Goal: Task Accomplishment & Management: Use online tool/utility

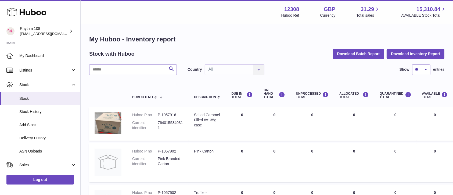
click at [247, 43] on h1 "My Huboo - Inventory report" at bounding box center [266, 39] width 355 height 9
drag, startPoint x: 228, startPoint y: 46, endPoint x: 211, endPoint y: 51, distance: 18.4
click at [40, 163] on span "Sales" at bounding box center [44, 164] width 51 height 5
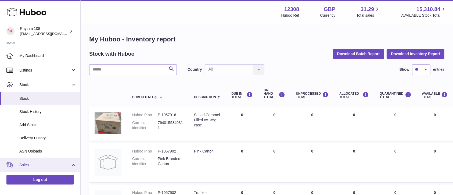
scroll to position [72, 0]
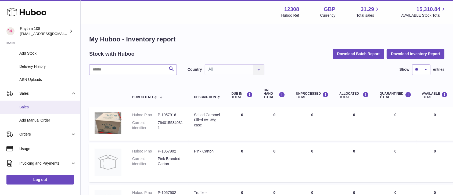
click at [34, 109] on span "Sales" at bounding box center [47, 107] width 57 height 5
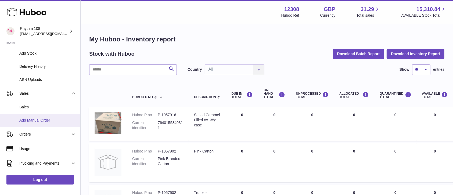
click at [40, 119] on span "Add Manual Order" at bounding box center [47, 120] width 57 height 5
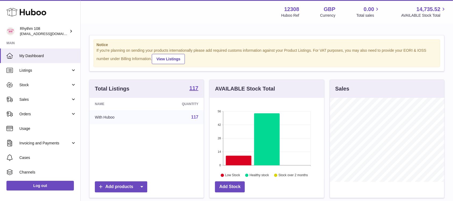
click at [153, 21] on div "Menu Huboo 12308 Huboo Ref GBP Currency 0.00 Total sales 14,735.52 AVAILABLE St…" at bounding box center [267, 12] width 373 height 24
click at [32, 101] on span "Sales" at bounding box center [44, 99] width 51 height 5
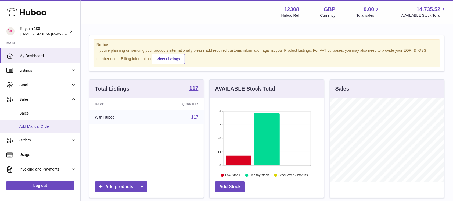
click at [34, 124] on span "Add Manual Order" at bounding box center [47, 126] width 57 height 5
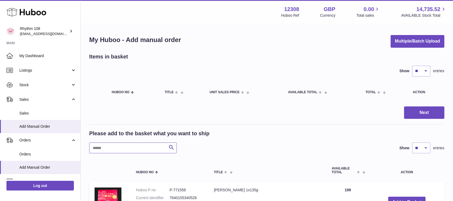
click at [109, 145] on input "text" at bounding box center [133, 147] width 88 height 11
click at [136, 145] on input "text" at bounding box center [133, 147] width 88 height 11
paste input "**********"
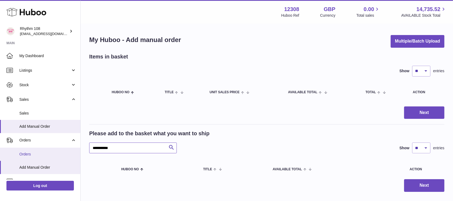
drag, startPoint x: 92, startPoint y: 148, endPoint x: 72, endPoint y: 145, distance: 20.7
click at [76, 147] on div "**********" at bounding box center [226, 117] width 453 height 234
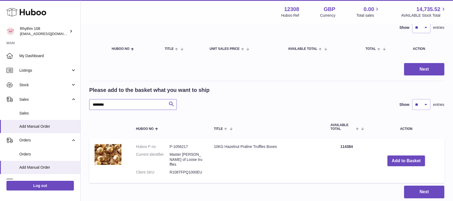
scroll to position [77, 0]
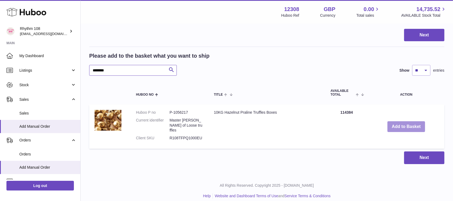
type input "*******"
click at [414, 123] on button "Add to Basket" at bounding box center [407, 126] width 38 height 11
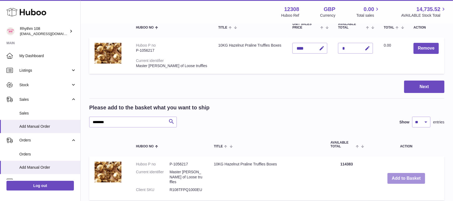
scroll to position [42, 0]
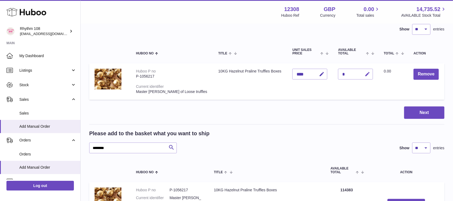
click at [365, 73] on icon "button" at bounding box center [368, 74] width 6 height 6
type input "*****"
click at [365, 74] on icon "submit" at bounding box center [367, 74] width 5 height 5
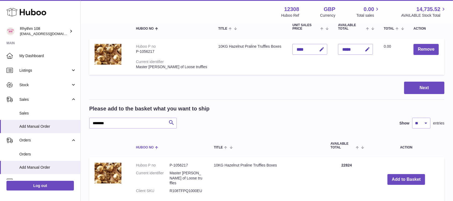
scroll to position [77, 0]
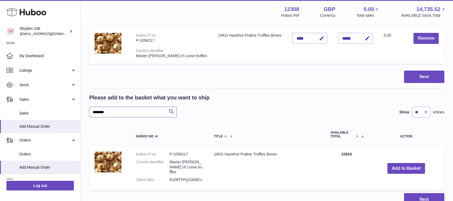
drag, startPoint x: 109, startPoint y: 114, endPoint x: -9, endPoint y: 118, distance: 117.9
click at [0, 118] on html ".st0{fill:#141414;}" at bounding box center [226, 23] width 453 height 201
paste input "***"
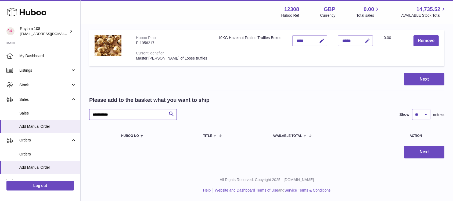
scroll to position [75, 0]
drag, startPoint x: 101, startPoint y: 116, endPoint x: 82, endPoint y: 115, distance: 19.1
click at [83, 116] on div "**********" at bounding box center [267, 59] width 373 height 220
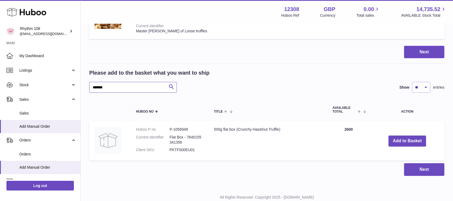
scroll to position [113, 0]
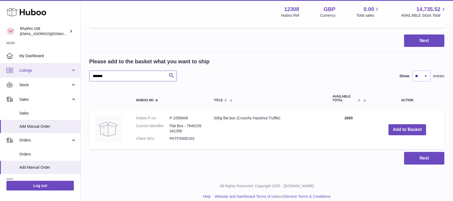
type input "*******"
click at [265, 40] on div "Next" at bounding box center [266, 40] width 355 height 13
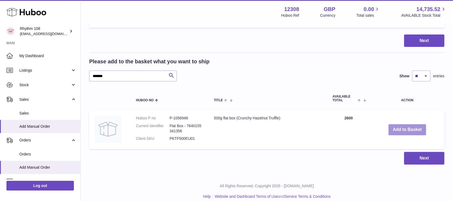
click at [411, 127] on button "Add to Basket" at bounding box center [408, 129] width 38 height 11
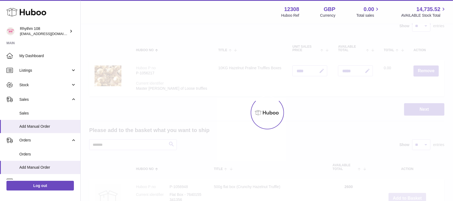
scroll to position [0, 0]
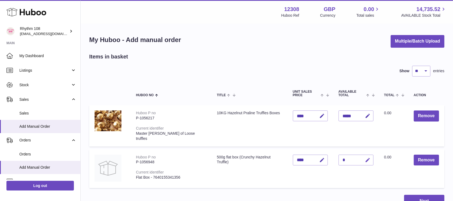
click at [365, 157] on icon "button" at bounding box center [368, 160] width 6 height 6
type input "****"
click at [362, 157] on button "submit" at bounding box center [367, 159] width 10 height 9
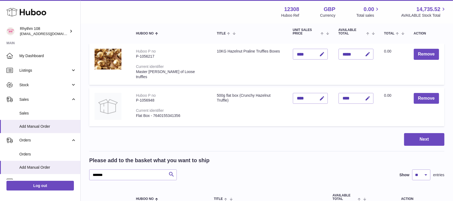
scroll to position [72, 0]
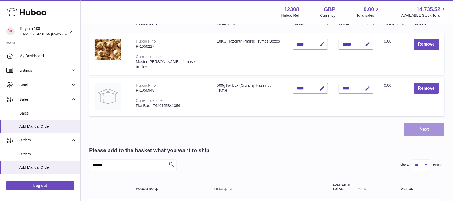
click at [417, 123] on button "Next" at bounding box center [424, 129] width 40 height 13
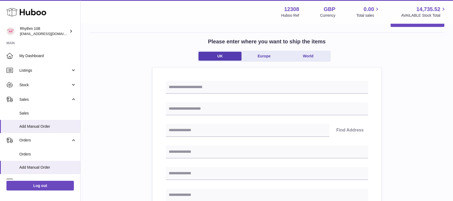
scroll to position [36, 0]
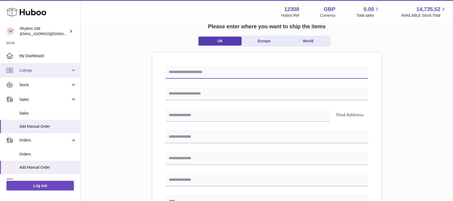
drag, startPoint x: 185, startPoint y: 76, endPoint x: 39, endPoint y: 75, distance: 146.3
click at [185, 76] on input "text" at bounding box center [267, 72] width 202 height 13
click at [190, 73] on input "text" at bounding box center [267, 72] width 202 height 13
paste input "**********"
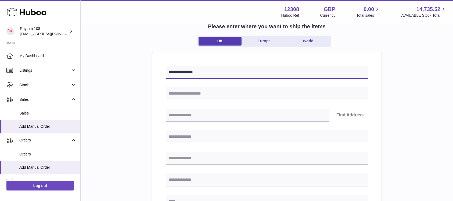
type input "**********"
click at [192, 92] on input "text" at bounding box center [267, 93] width 202 height 13
type input "*********"
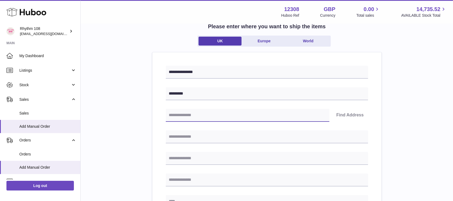
click at [193, 113] on input "text" at bounding box center [248, 115] width 164 height 13
type input "*"
click at [193, 137] on input "text" at bounding box center [267, 136] width 202 height 13
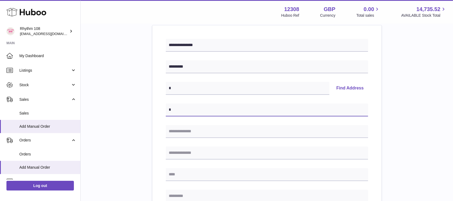
scroll to position [108, 0]
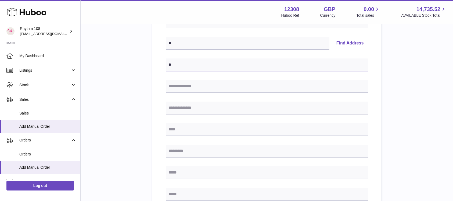
type input "*"
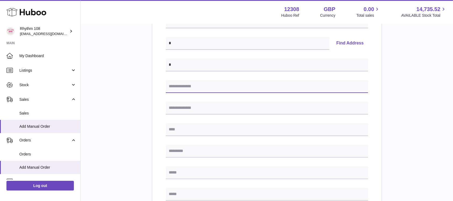
drag, startPoint x: 179, startPoint y: 87, endPoint x: 183, endPoint y: 96, distance: 9.3
click at [179, 87] on input "text" at bounding box center [267, 86] width 202 height 13
type input "*"
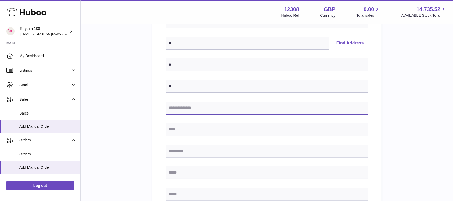
drag, startPoint x: 181, startPoint y: 109, endPoint x: 183, endPoint y: 106, distance: 3.8
click at [181, 109] on input "text" at bounding box center [267, 107] width 202 height 13
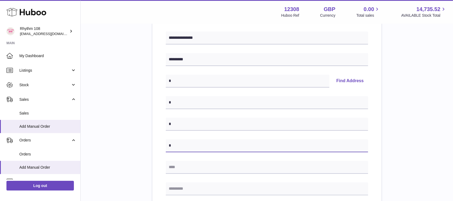
scroll to position [36, 0]
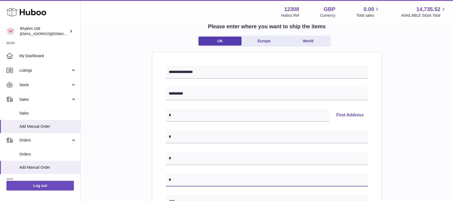
type input "*"
drag, startPoint x: 173, startPoint y: 137, endPoint x: 148, endPoint y: 136, distance: 25.1
click at [148, 136] on div "**********" at bounding box center [266, 204] width 355 height 375
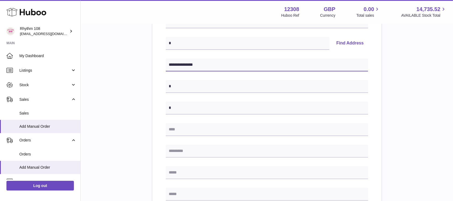
type input "**********"
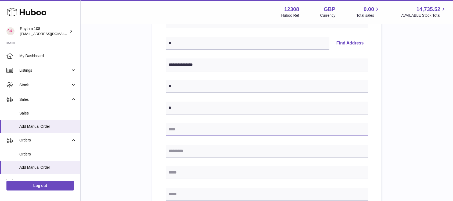
click at [183, 131] on input "text" at bounding box center [267, 129] width 202 height 13
type input "*"
click at [195, 147] on input "text" at bounding box center [267, 150] width 202 height 13
type input "*"
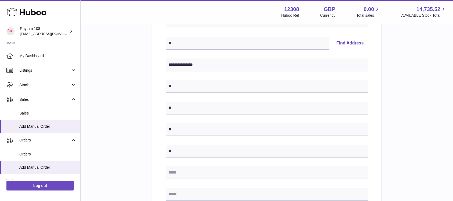
click at [202, 172] on input "text" at bounding box center [267, 172] width 202 height 13
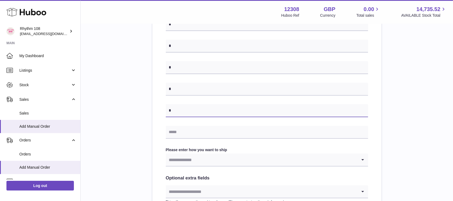
scroll to position [215, 0]
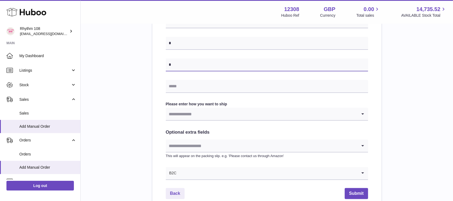
type input "*"
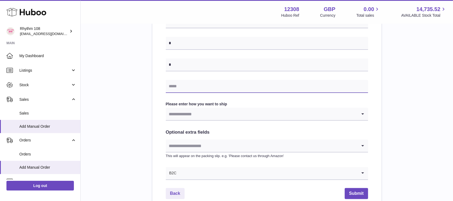
click at [183, 83] on input "text" at bounding box center [267, 86] width 202 height 13
type input "**********"
click at [215, 111] on input "Search for option" at bounding box center [262, 114] width 192 height 12
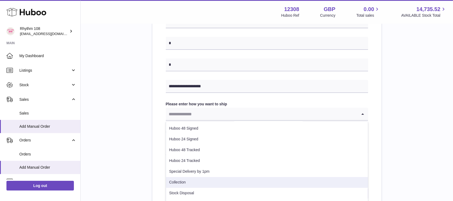
scroll to position [36, 0]
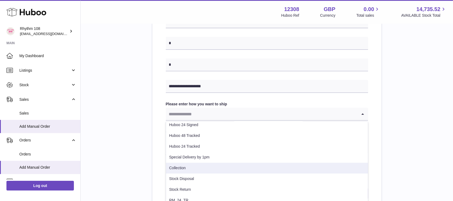
click at [223, 170] on li "Collection" at bounding box center [267, 167] width 202 height 11
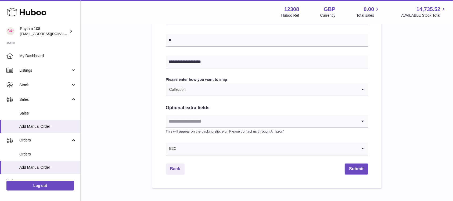
scroll to position [251, 0]
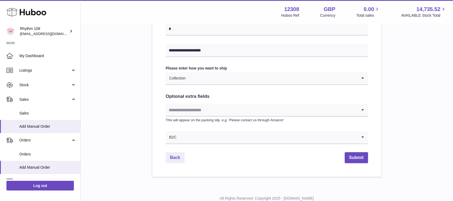
click at [323, 114] on input "Search for option" at bounding box center [262, 110] width 192 height 12
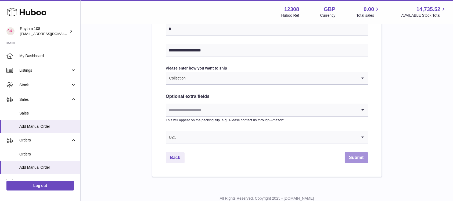
click at [359, 156] on button "Submit" at bounding box center [356, 157] width 23 height 11
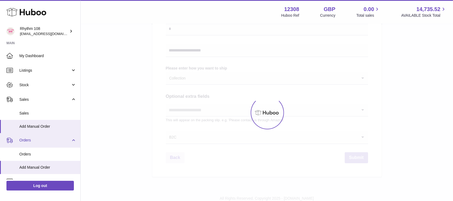
scroll to position [36, 0]
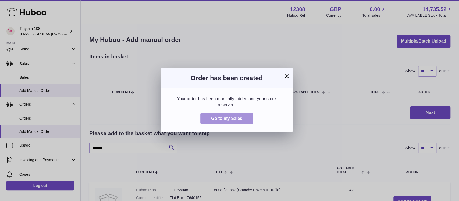
click at [233, 119] on span "Go to my Sales" at bounding box center [226, 118] width 31 height 5
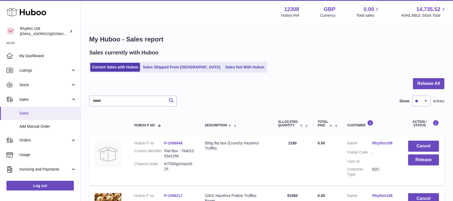
scroll to position [36, 0]
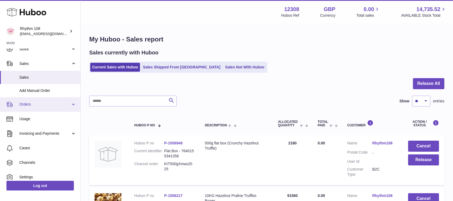
click at [33, 109] on link "Orders" at bounding box center [40, 104] width 80 height 15
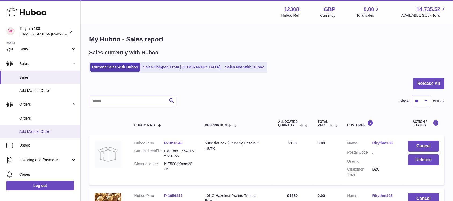
click at [34, 130] on span "Add Manual Order" at bounding box center [47, 131] width 57 height 5
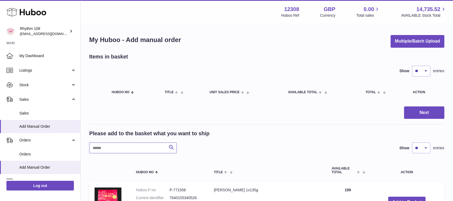
click at [151, 147] on input "text" at bounding box center [133, 147] width 88 height 11
drag, startPoint x: 133, startPoint y: 148, endPoint x: 136, endPoint y: 144, distance: 5.0
click at [133, 148] on input "text" at bounding box center [133, 147] width 88 height 11
paste input "*******"
type input "*******"
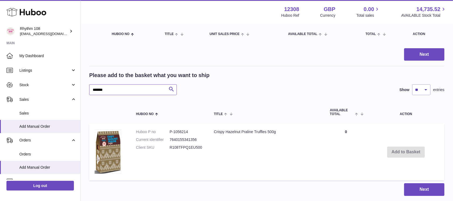
scroll to position [23, 0]
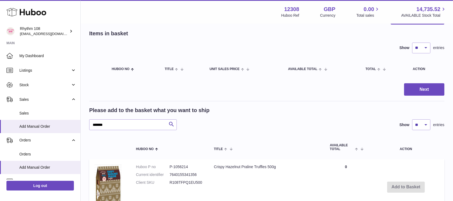
click at [215, 112] on div "Please add to the basket what you want to ship" at bounding box center [266, 109] width 355 height 7
click at [32, 86] on span "Stock" at bounding box center [44, 84] width 51 height 5
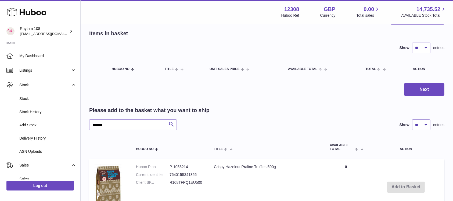
scroll to position [72, 0]
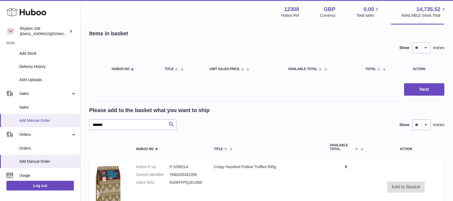
click at [32, 123] on span "Add Manual Order" at bounding box center [47, 120] width 57 height 5
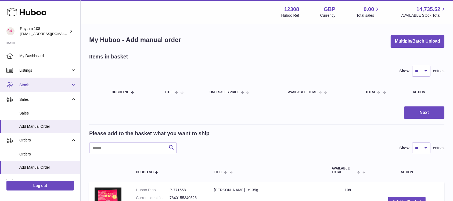
click at [26, 87] on link "Stock" at bounding box center [40, 84] width 80 height 15
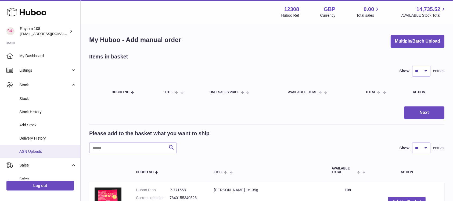
click at [36, 147] on link "ASN Uploads" at bounding box center [40, 151] width 80 height 13
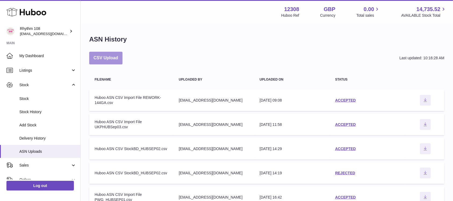
click at [108, 55] on button "CSV Upload" at bounding box center [105, 58] width 33 height 13
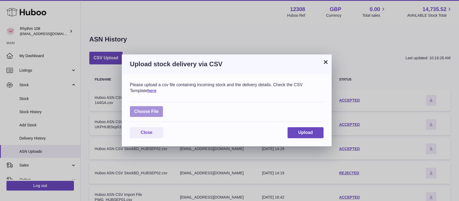
click at [138, 111] on label at bounding box center [146, 111] width 33 height 11
click at [159, 109] on input "file" at bounding box center [159, 109] width 0 height 0
type input "**********"
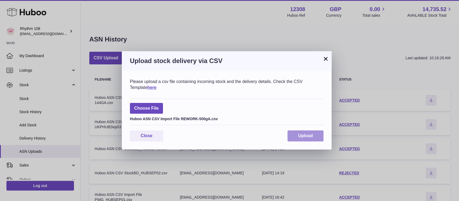
click at [306, 137] on span "Upload" at bounding box center [305, 135] width 15 height 5
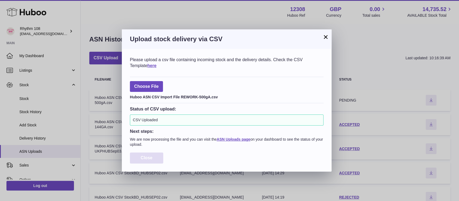
click at [148, 152] on button "Close" at bounding box center [146, 157] width 33 height 11
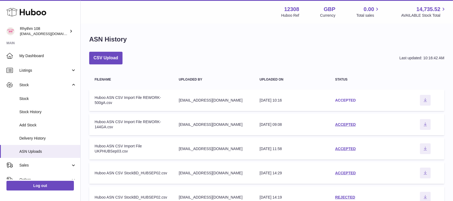
click at [352, 98] on link "ACCEPTED" at bounding box center [345, 100] width 21 height 4
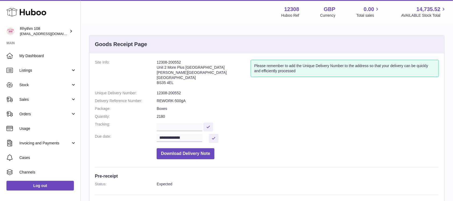
click at [146, 61] on dl "**********" at bounding box center [267, 111] width 344 height 102
copy dl "12308-200552"
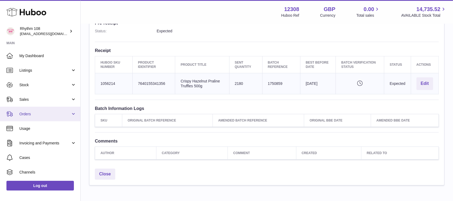
scroll to position [143, 0]
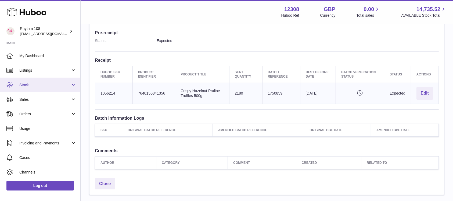
click at [30, 87] on link "Stock" at bounding box center [40, 84] width 80 height 15
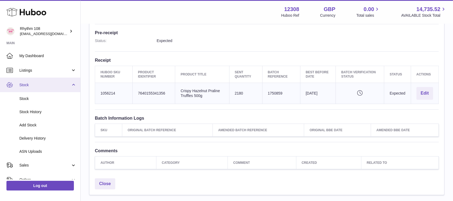
click at [32, 85] on span "Stock" at bounding box center [44, 84] width 51 height 5
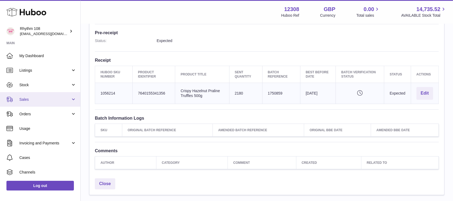
click at [34, 99] on span "Sales" at bounding box center [44, 99] width 51 height 5
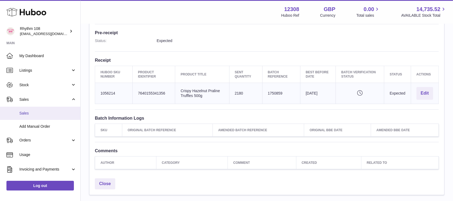
click at [35, 112] on span "Sales" at bounding box center [47, 113] width 57 height 5
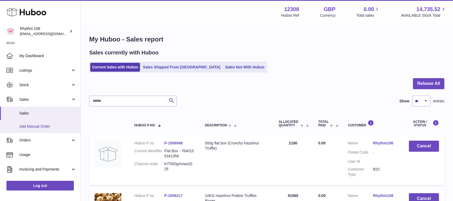
click at [58, 126] on span "Add Manual Order" at bounding box center [47, 126] width 57 height 5
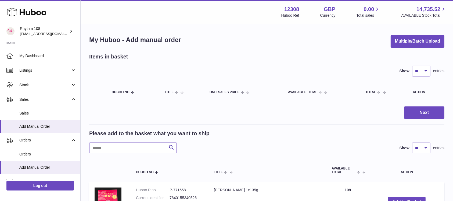
click at [156, 147] on input "text" at bounding box center [133, 147] width 88 height 11
paste input "**********"
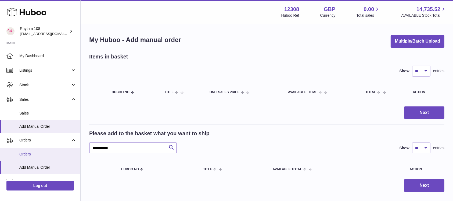
drag, startPoint x: 102, startPoint y: 147, endPoint x: 62, endPoint y: 147, distance: 39.5
click at [62, 147] on div "**********" at bounding box center [226, 117] width 453 height 234
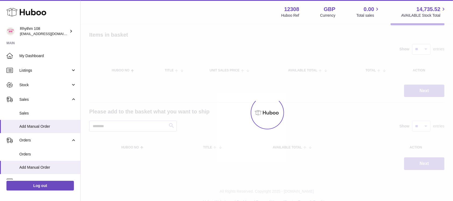
scroll to position [33, 0]
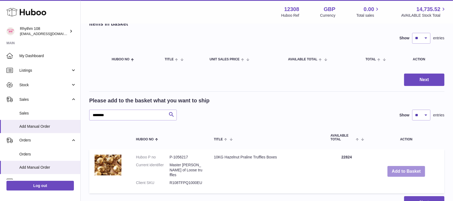
click at [412, 166] on button "Add to Basket" at bounding box center [407, 171] width 38 height 11
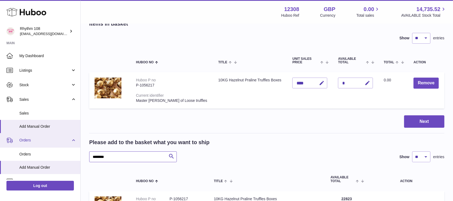
drag, startPoint x: 120, startPoint y: 156, endPoint x: 50, endPoint y: 145, distance: 71.6
click at [50, 145] on div "Huboo Rhythm 108 orders@rhythm108.com Main My Dashboard Listings Not with Huboo…" at bounding box center [226, 129] width 453 height 325
paste input "***"
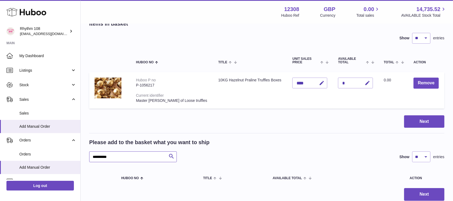
drag, startPoint x: 101, startPoint y: 155, endPoint x: 97, endPoint y: 155, distance: 3.8
click at [97, 155] on div "**********" at bounding box center [267, 89] width 373 height 244
click at [101, 156] on input "**********" at bounding box center [133, 156] width 88 height 11
drag, startPoint x: 101, startPoint y: 156, endPoint x: 75, endPoint y: 154, distance: 26.2
click at [64, 153] on div "Huboo Rhythm 108 orders@rhythm108.com Main My Dashboard Listings Not with Huboo…" at bounding box center [226, 105] width 453 height 276
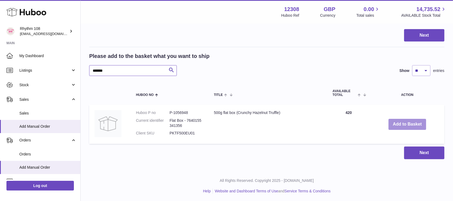
scroll to position [119, 0]
click at [411, 123] on button "Add to Basket" at bounding box center [408, 123] width 38 height 11
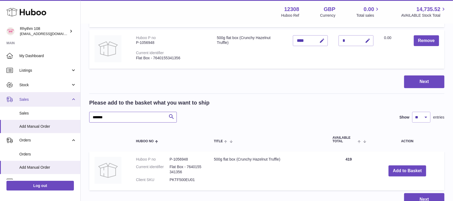
drag, startPoint x: 118, startPoint y: 113, endPoint x: 47, endPoint y: 106, distance: 71.4
click at [47, 106] on div "Huboo Rhythm 108 orders@rhythm108.com Main My Dashboard Listings Not with Huboo…" at bounding box center [226, 64] width 453 height 367
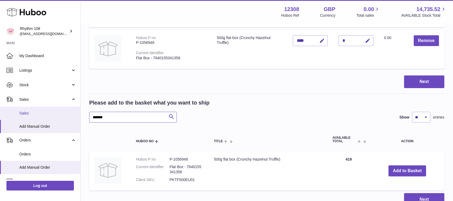
paste input "***"
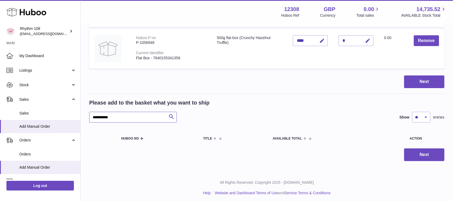
scroll to position [116, 0]
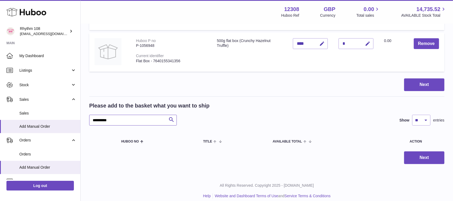
drag, startPoint x: 102, startPoint y: 115, endPoint x: 80, endPoint y: 114, distance: 22.1
click at [74, 113] on div "Huboo Rhythm 108 orders@rhythm108.com Main My Dashboard Listings Not with Huboo…" at bounding box center [226, 45] width 453 height 322
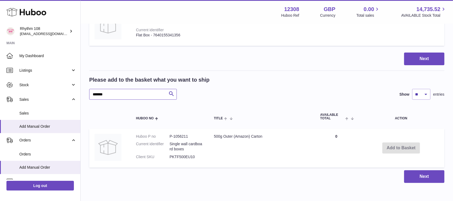
scroll to position [152, 0]
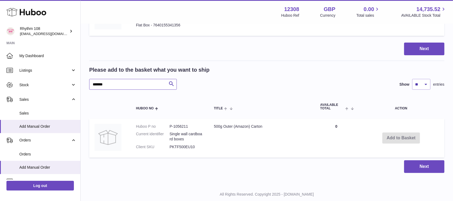
type input "*******"
click at [300, 154] on table "Huboo no Title AVAILABLE Total Action Huboo P no P-1056211 Current identifier S…" at bounding box center [266, 127] width 355 height 65
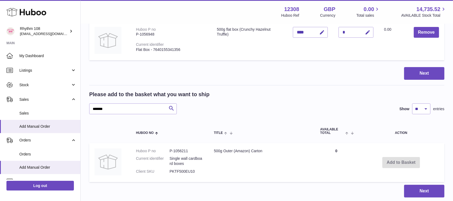
scroll to position [161, 0]
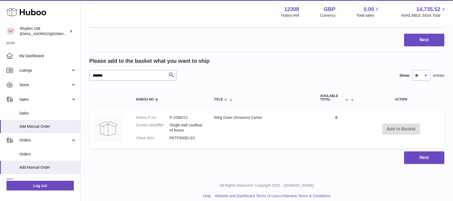
drag, startPoint x: 172, startPoint y: 150, endPoint x: 132, endPoint y: 143, distance: 40.6
click at [172, 151] on div "Next" at bounding box center [266, 157] width 355 height 13
click at [31, 88] on link "Stock" at bounding box center [40, 84] width 80 height 15
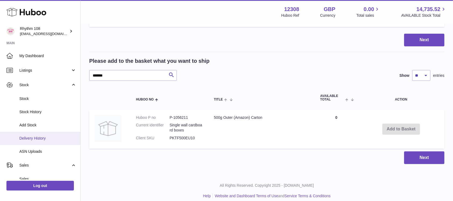
click at [49, 138] on span "Delivery History" at bounding box center [47, 138] width 57 height 5
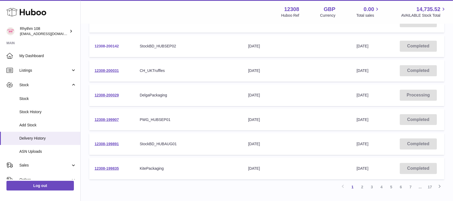
scroll to position [179, 0]
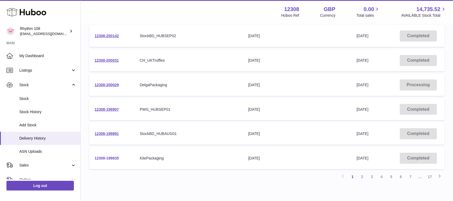
click at [114, 157] on link "12308-199835" at bounding box center [107, 158] width 24 height 4
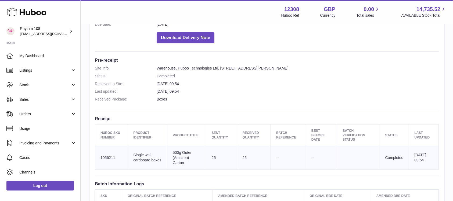
scroll to position [143, 0]
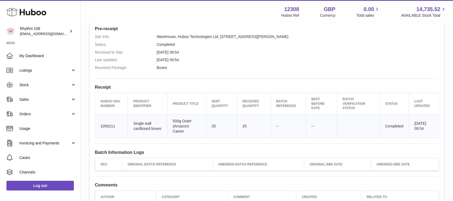
click at [109, 126] on td "Huboo SKU Number 1056211" at bounding box center [111, 126] width 33 height 24
copy td "1056211"
click at [44, 103] on link "Sales" at bounding box center [40, 99] width 80 height 15
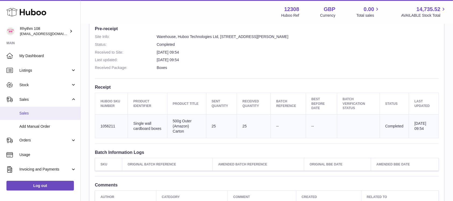
click at [42, 113] on span "Sales" at bounding box center [47, 113] width 57 height 5
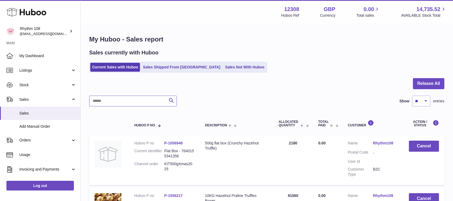
click at [129, 101] on input "text" at bounding box center [133, 100] width 88 height 11
paste input "*******"
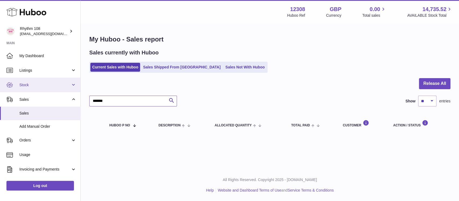
type input "*******"
click at [32, 89] on link "Stock" at bounding box center [40, 84] width 80 height 15
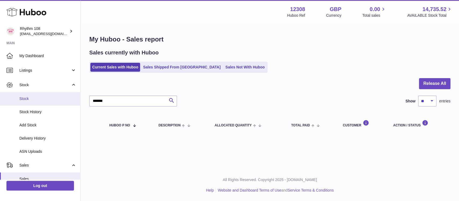
click at [34, 102] on link "Stock" at bounding box center [40, 98] width 80 height 13
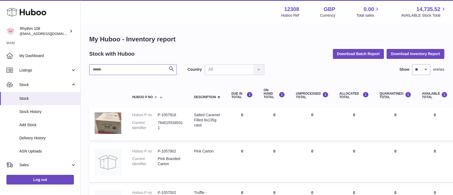
click at [124, 71] on input "text" at bounding box center [133, 69] width 88 height 11
paste input "*******"
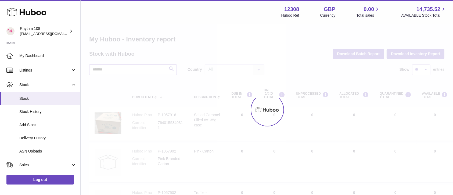
type input "*******"
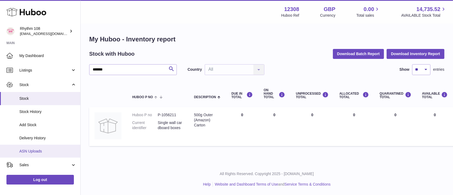
click at [43, 154] on span "ASN Uploads" at bounding box center [47, 151] width 57 height 5
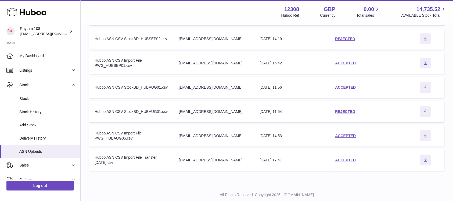
scroll to position [172, 0]
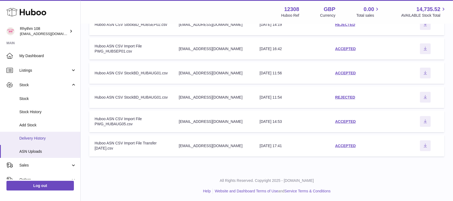
click at [39, 143] on link "Delivery History" at bounding box center [40, 137] width 80 height 13
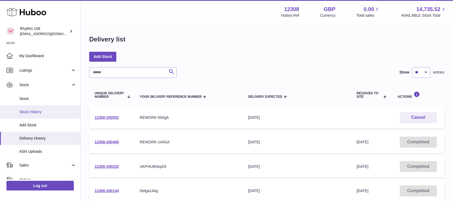
click at [50, 113] on span "Stock History" at bounding box center [47, 111] width 57 height 5
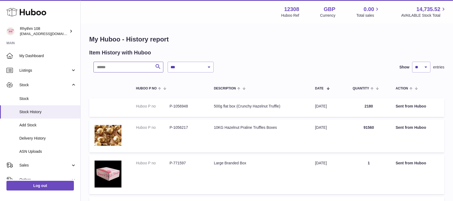
click at [115, 66] on input "text" at bounding box center [129, 67] width 70 height 11
paste input "*******"
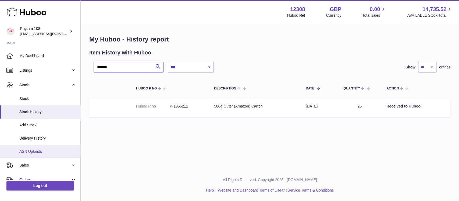
scroll to position [36, 0]
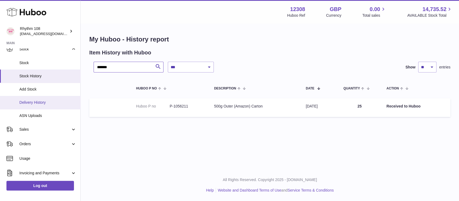
type input "*******"
click at [46, 102] on span "Delivery History" at bounding box center [47, 102] width 57 height 5
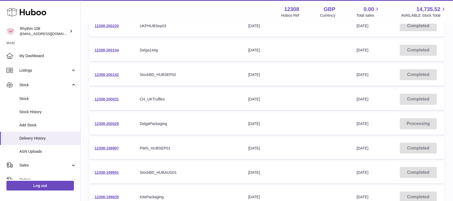
scroll to position [206, 0]
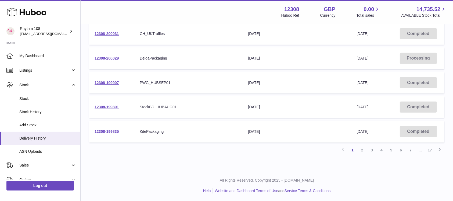
click at [112, 130] on link "12308-199835" at bounding box center [107, 131] width 24 height 4
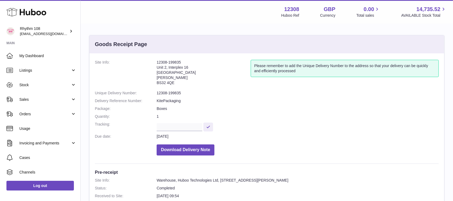
drag, startPoint x: 184, startPoint y: 61, endPoint x: 148, endPoint y: 61, distance: 36.0
click at [148, 61] on dl "Site Info: 12308-199835 Unit 2, Interplex 16 Ash Ridge Road Bradley Stoke BS32 …" at bounding box center [267, 109] width 344 height 98
copy dl "12308-199835"
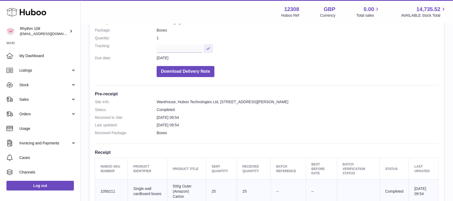
scroll to position [143, 0]
